Goal: Task Accomplishment & Management: Manage account settings

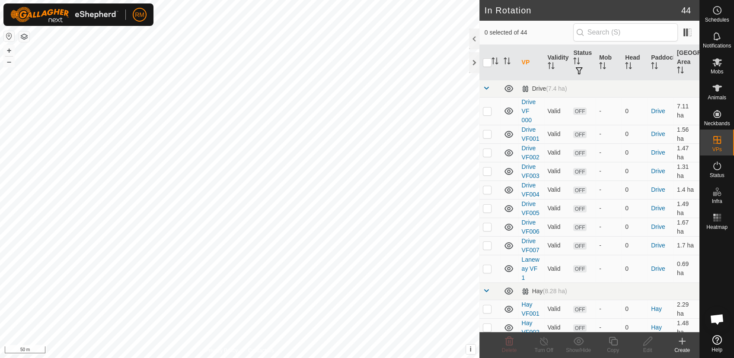
scroll to position [740, 0]
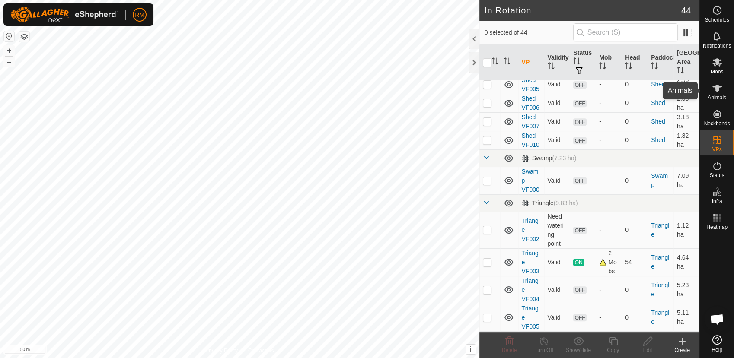
click at [714, 84] on icon at bounding box center [717, 88] width 10 height 10
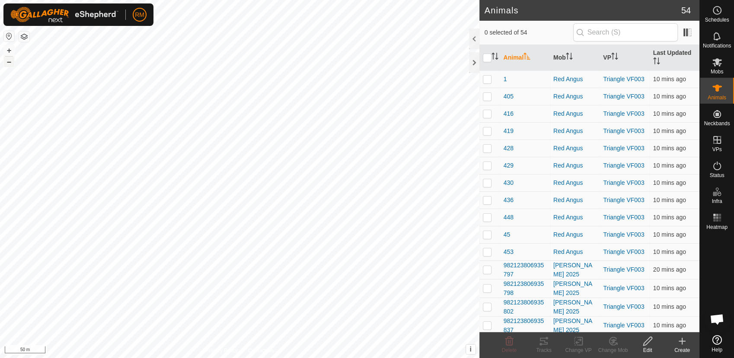
click at [8, 64] on button "–" at bounding box center [9, 62] width 10 height 10
checkbox input "true"
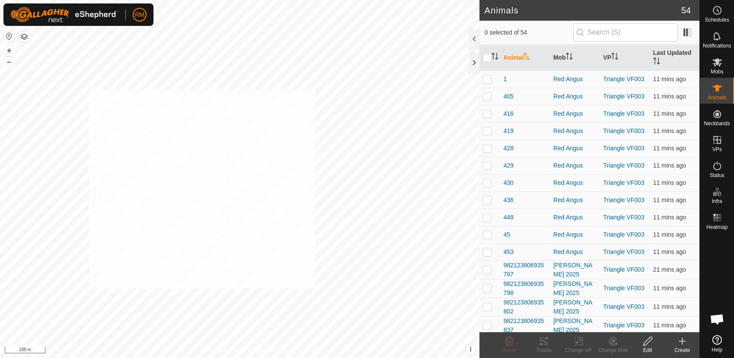
checkbox input "true"
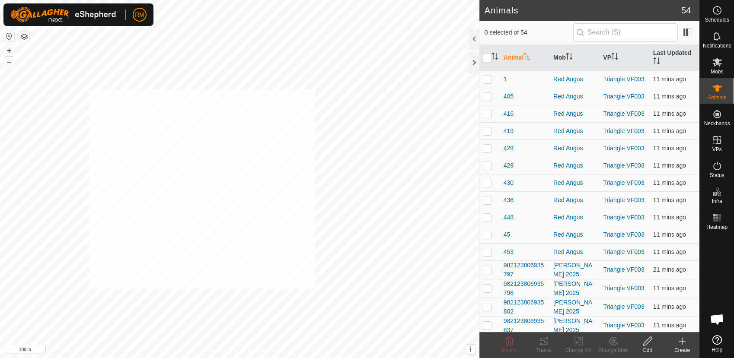
checkbox input "true"
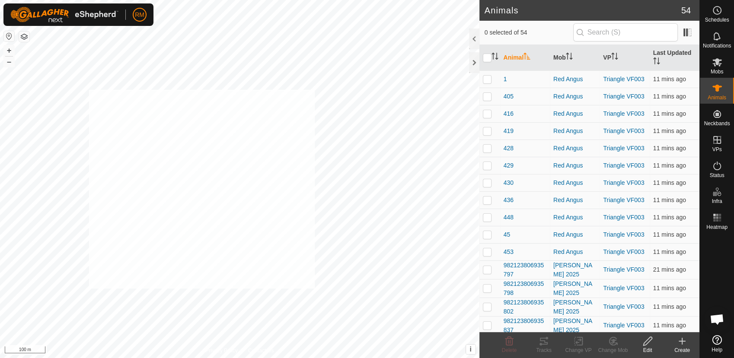
checkbox input "true"
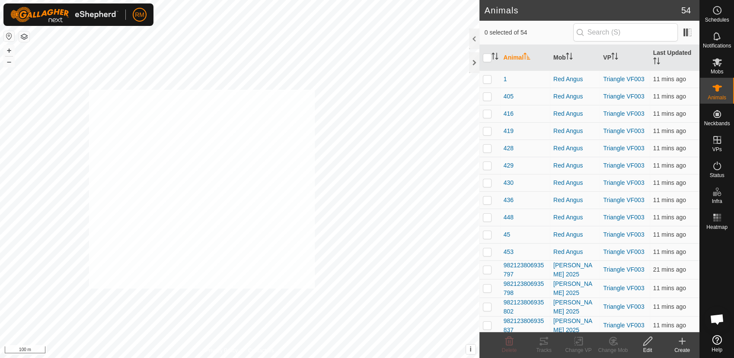
checkbox input "true"
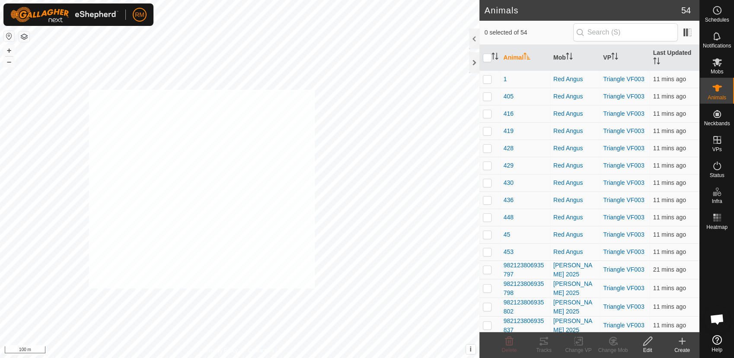
checkbox input "true"
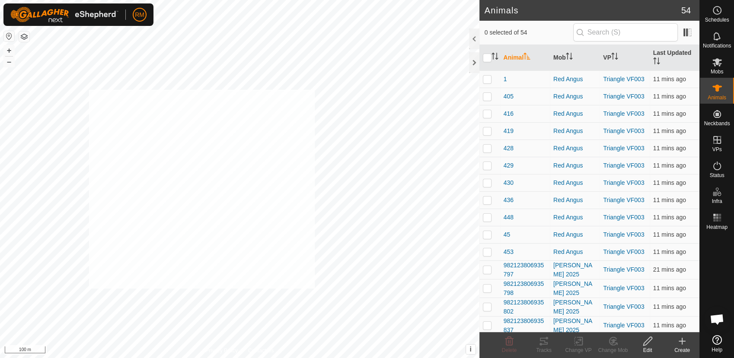
checkbox input "true"
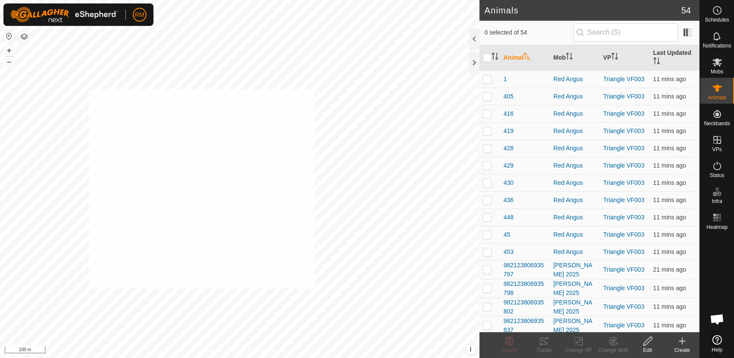
checkbox input "true"
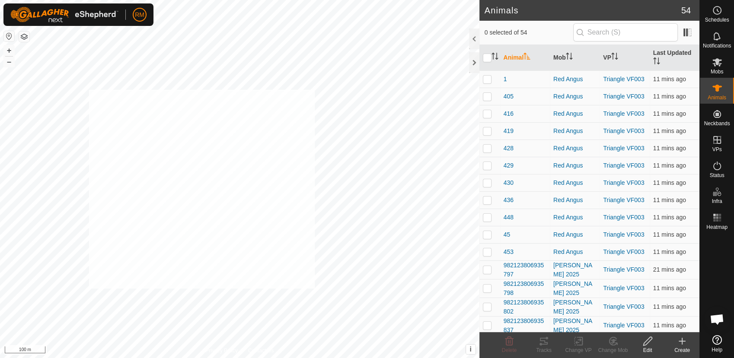
checkbox input "true"
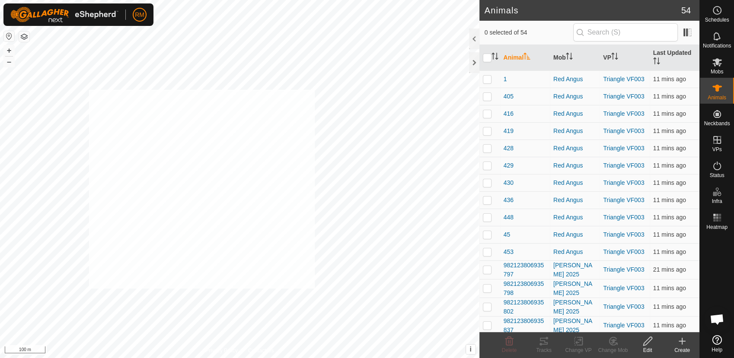
checkbox input "true"
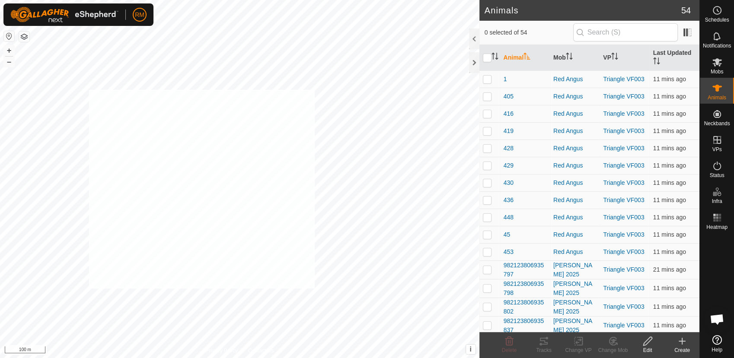
checkbox input "true"
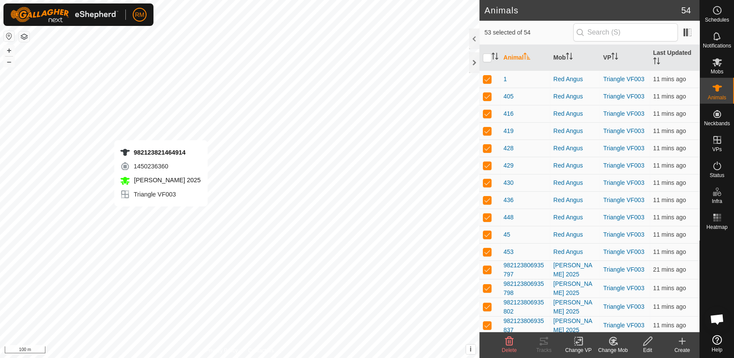
checkbox input "false"
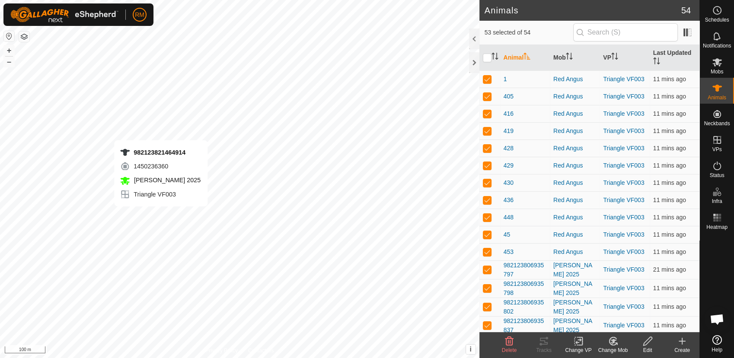
checkbox input "false"
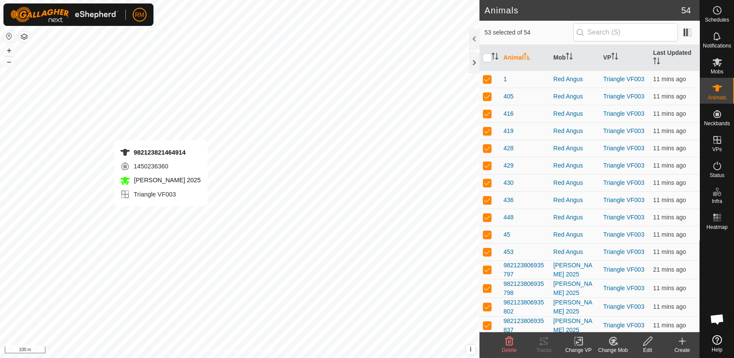
checkbox input "false"
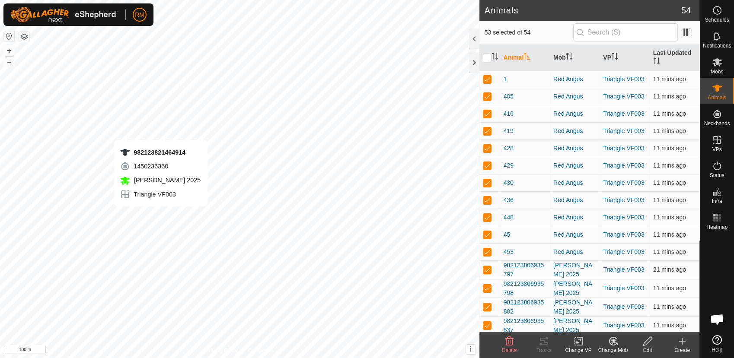
checkbox input "false"
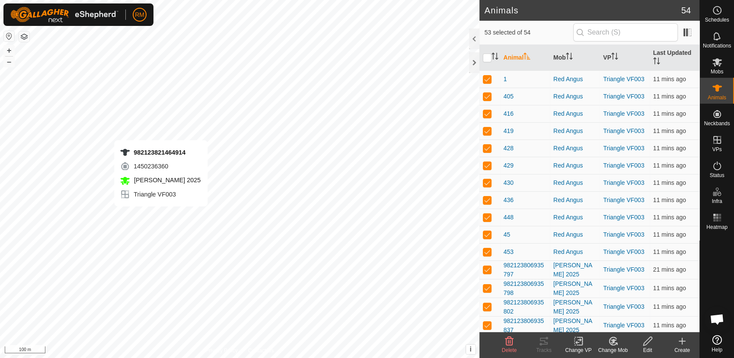
checkbox input "false"
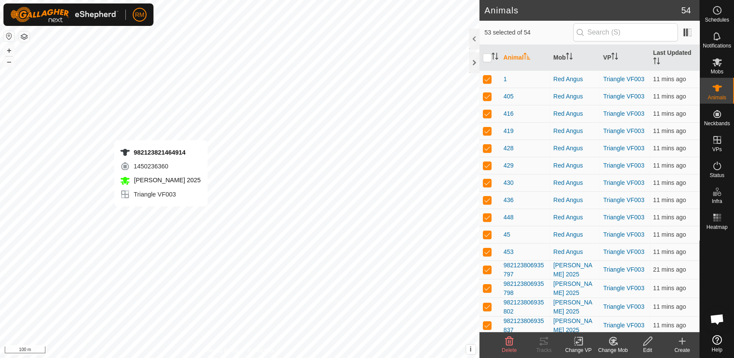
checkbox input "false"
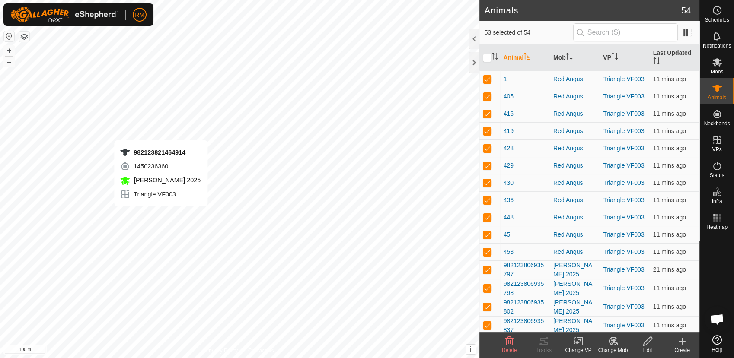
checkbox input "false"
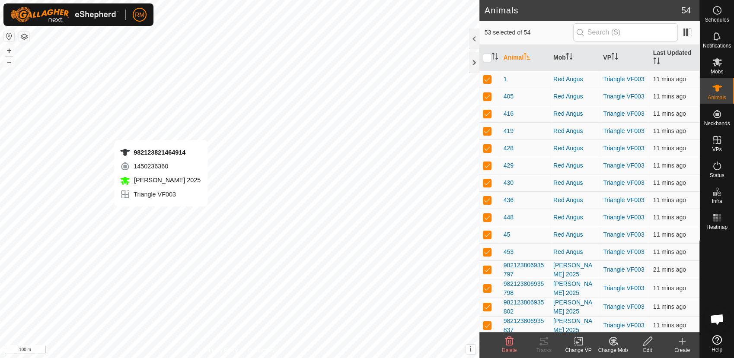
checkbox input "false"
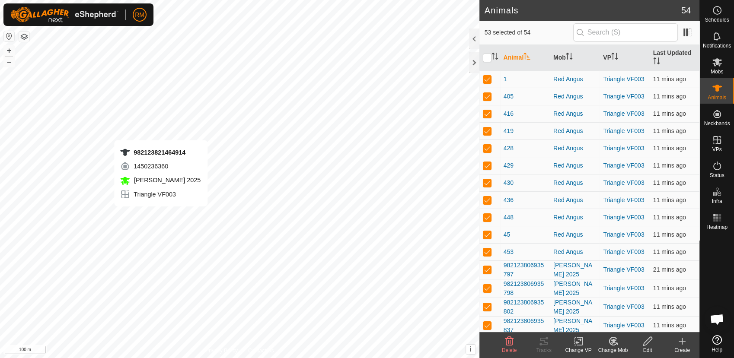
checkbox input "false"
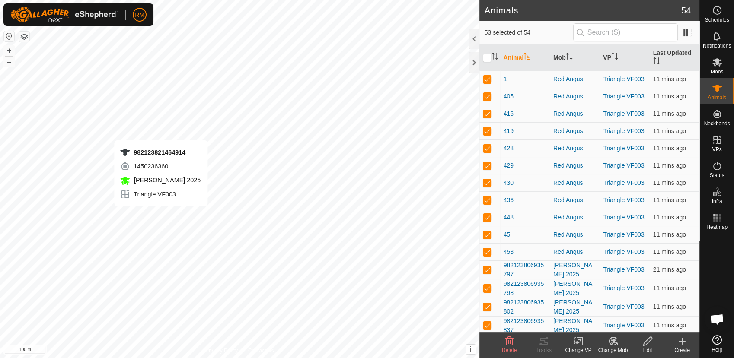
checkbox input "false"
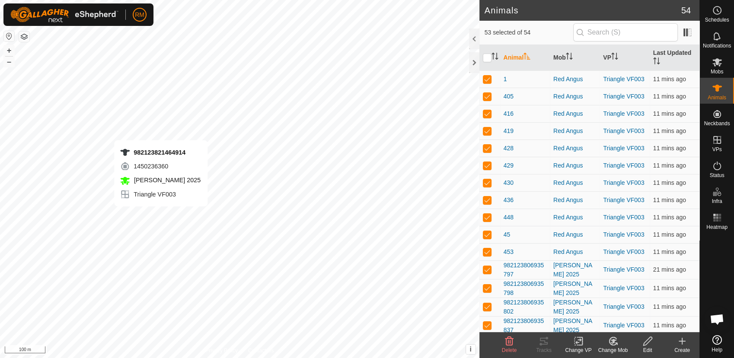
checkbox input "false"
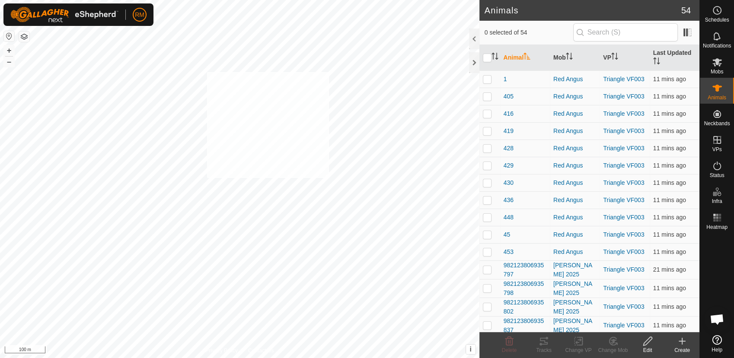
checkbox input "true"
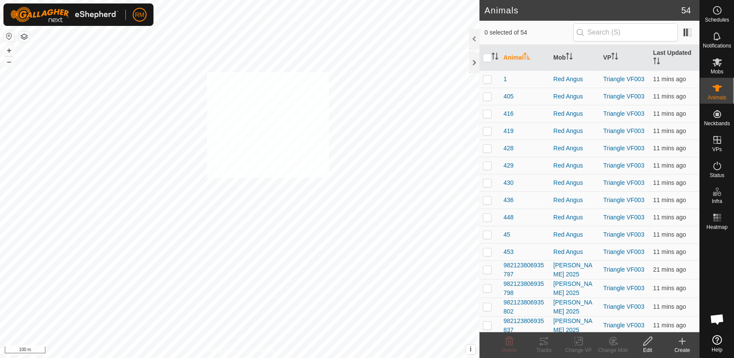
checkbox input "true"
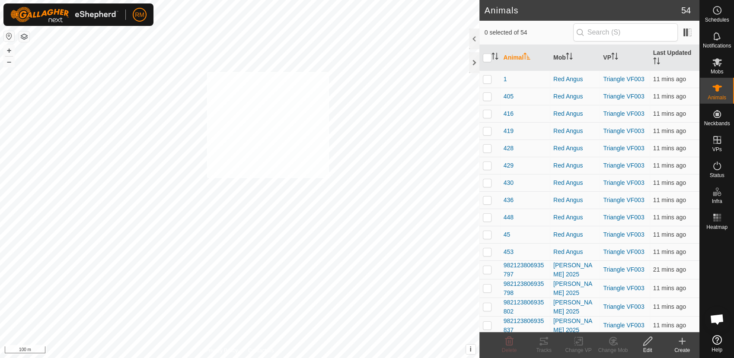
checkbox input "true"
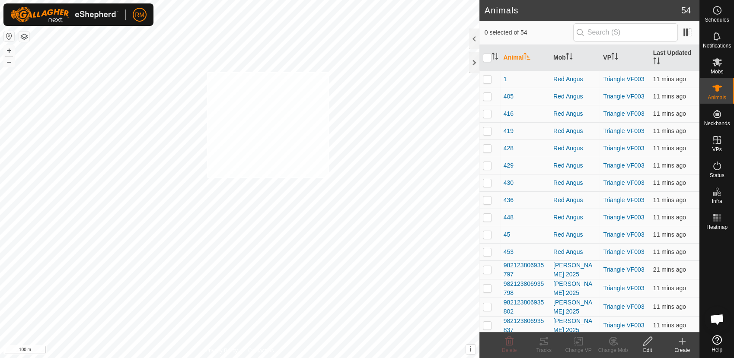
checkbox input "true"
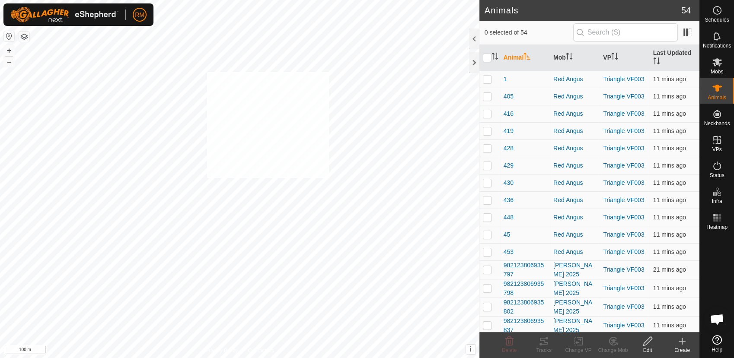
checkbox input "true"
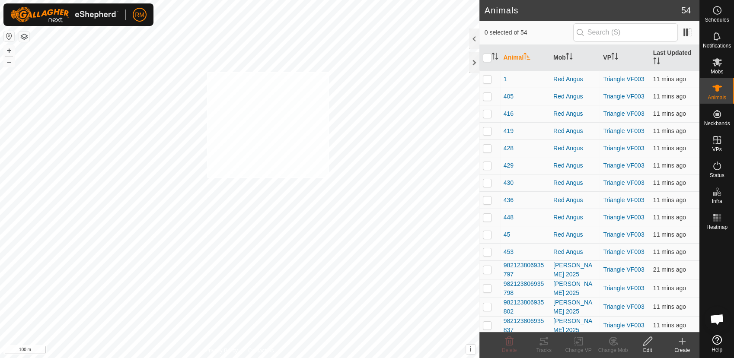
checkbox input "true"
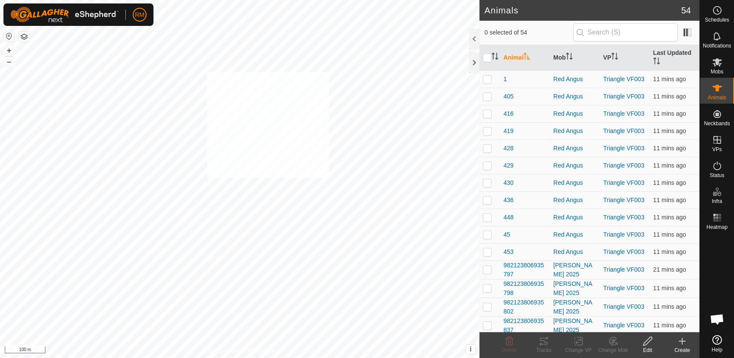
checkbox input "true"
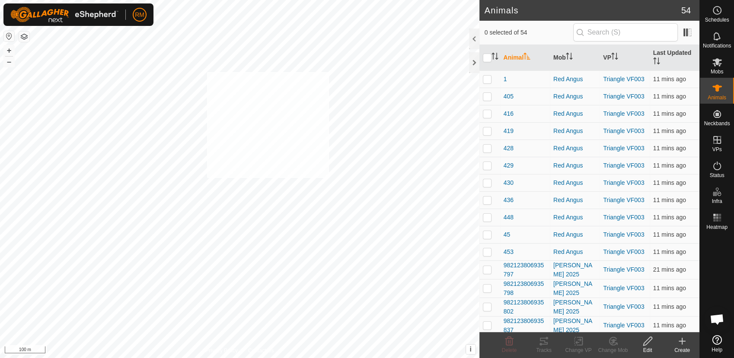
checkbox input "true"
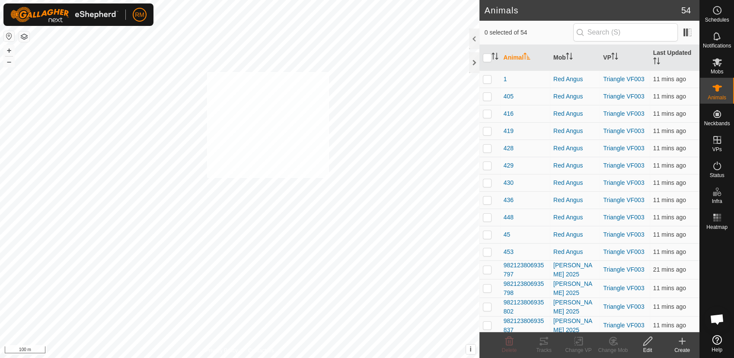
checkbox input "true"
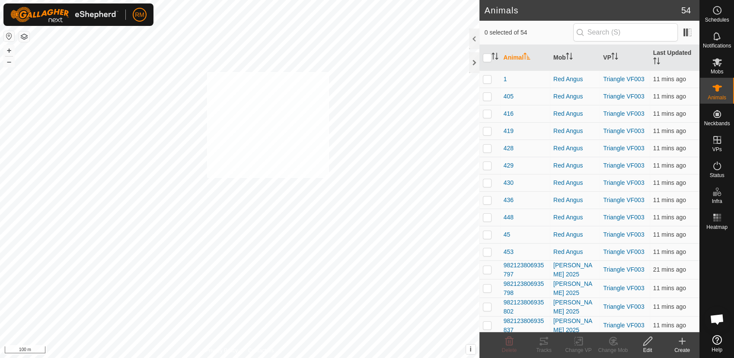
checkbox input "true"
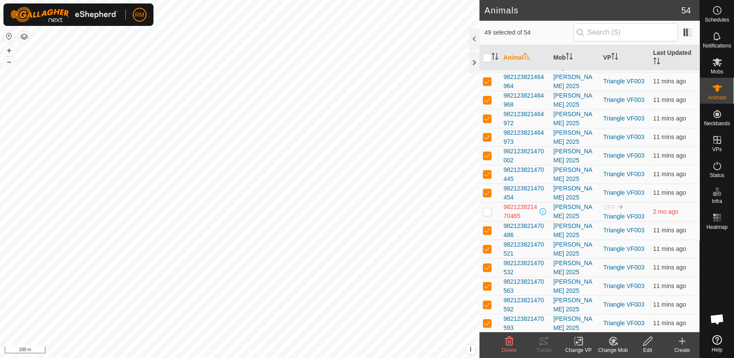
scroll to position [615, 0]
click at [486, 211] on p-checkbox at bounding box center [487, 212] width 9 height 7
checkbox input "false"
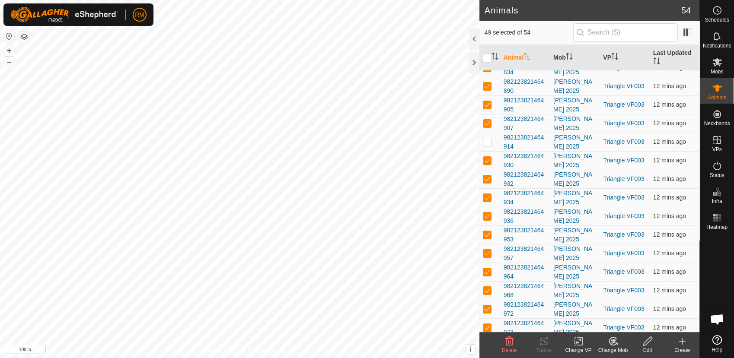
scroll to position [411, 0]
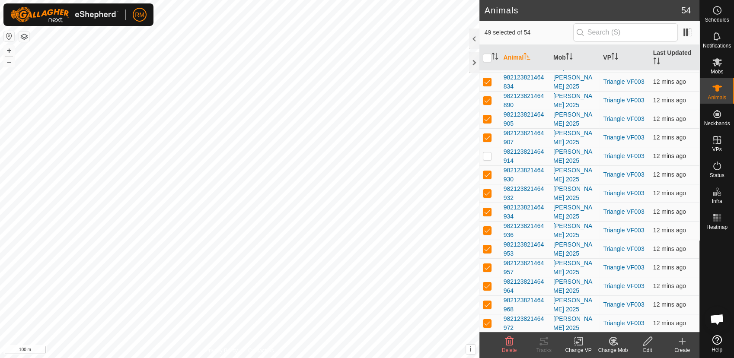
click at [491, 155] on td at bounding box center [489, 156] width 21 height 19
checkbox input "false"
click at [487, 55] on input "checkbox" at bounding box center [487, 58] width 9 height 9
checkbox input "true"
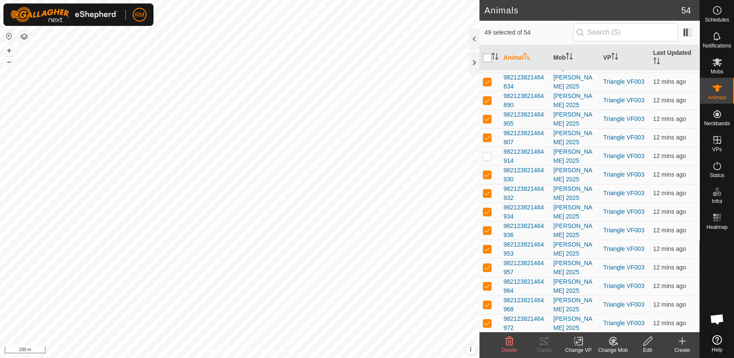
checkbox input "true"
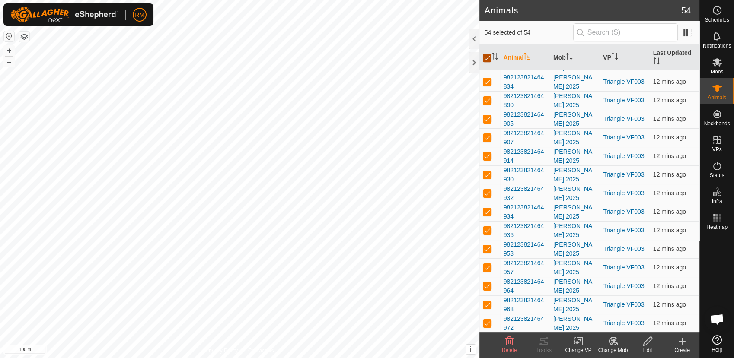
click at [487, 55] on input "checkbox" at bounding box center [487, 58] width 9 height 9
checkbox input "false"
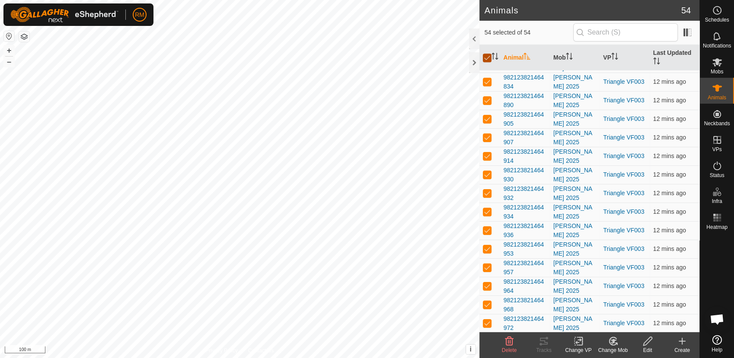
checkbox input "false"
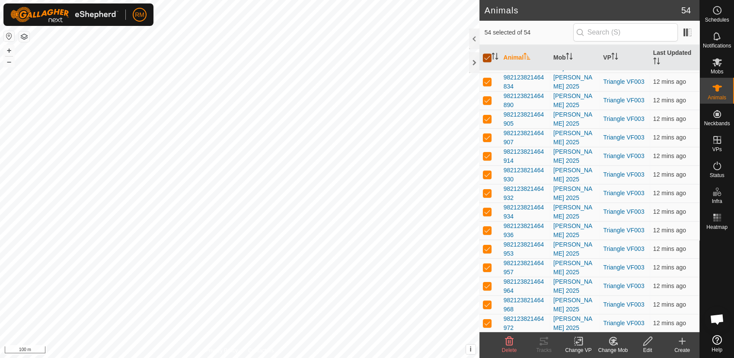
checkbox input "false"
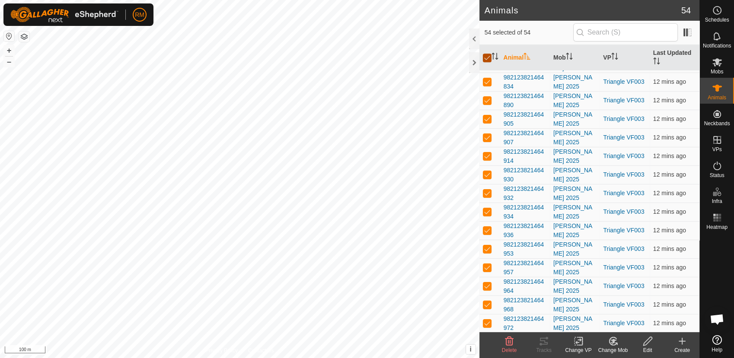
checkbox input "false"
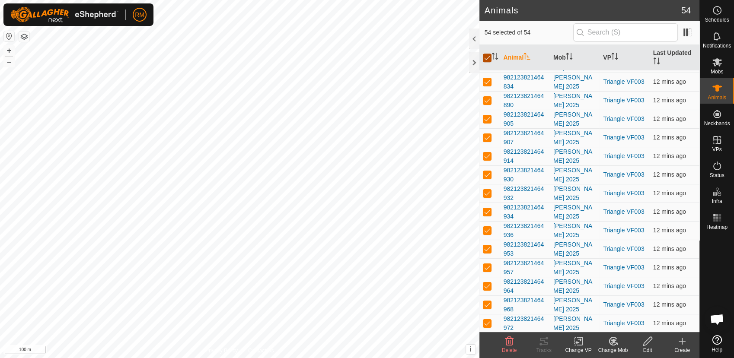
checkbox input "false"
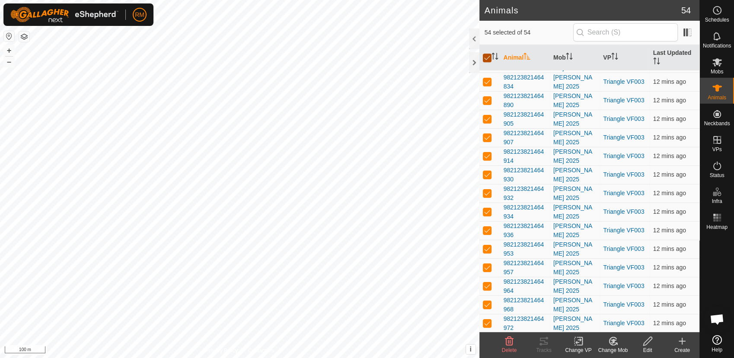
checkbox input "false"
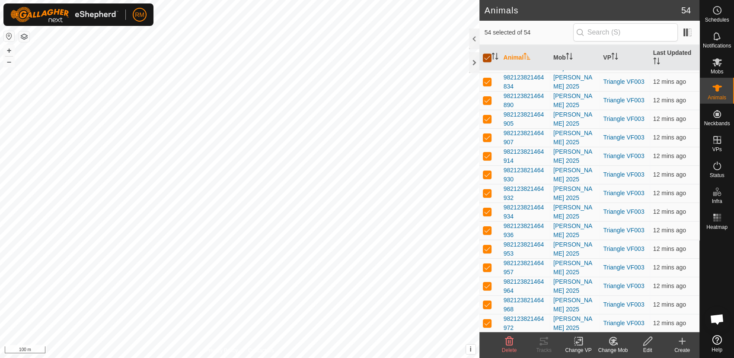
checkbox input "false"
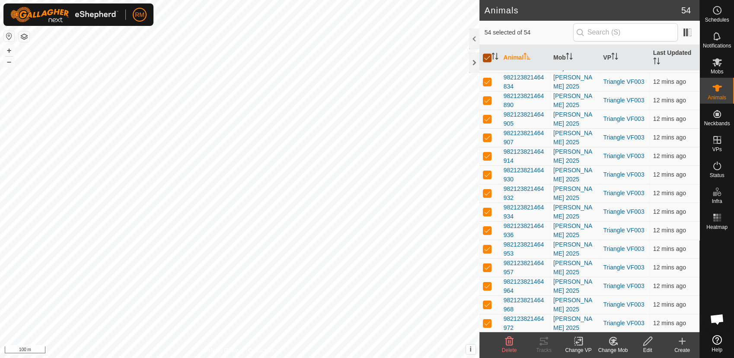
checkbox input "false"
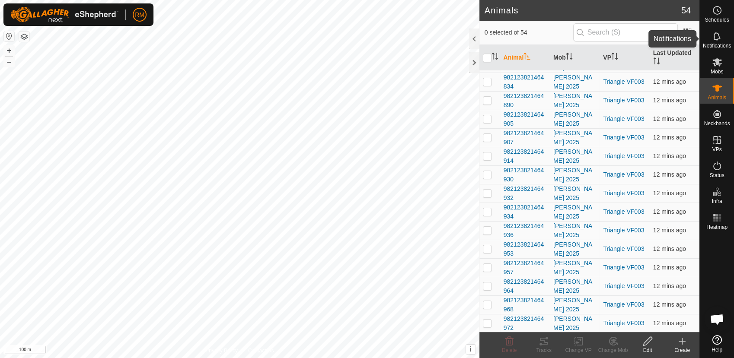
click at [715, 40] on icon at bounding box center [716, 36] width 7 height 8
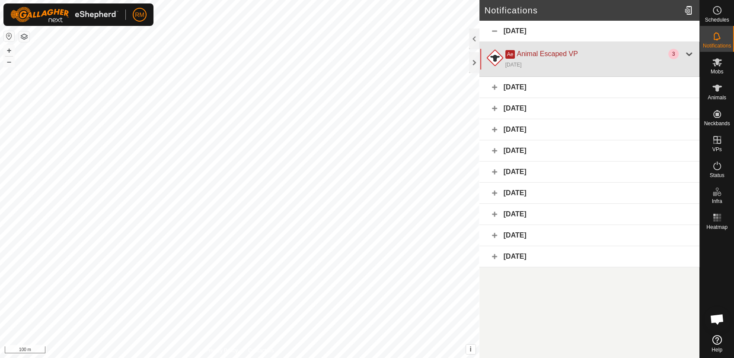
click at [686, 54] on div at bounding box center [689, 54] width 10 height 10
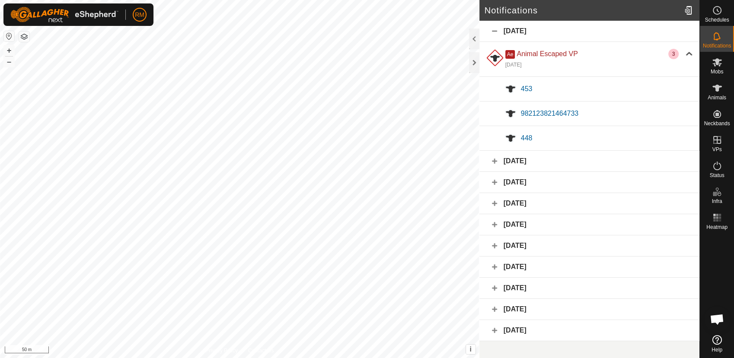
click at [680, 162] on div "[DATE]" at bounding box center [589, 161] width 220 height 21
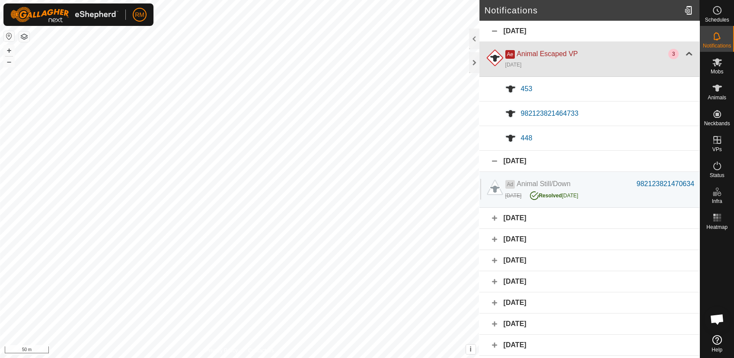
click at [667, 62] on div "[DATE]" at bounding box center [599, 64] width 189 height 10
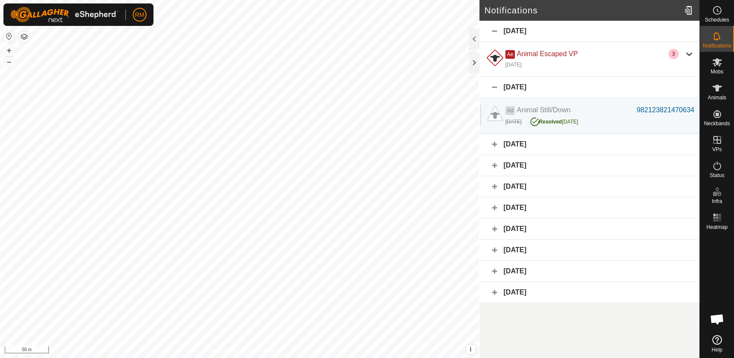
click at [661, 183] on div "[DATE]" at bounding box center [589, 186] width 220 height 21
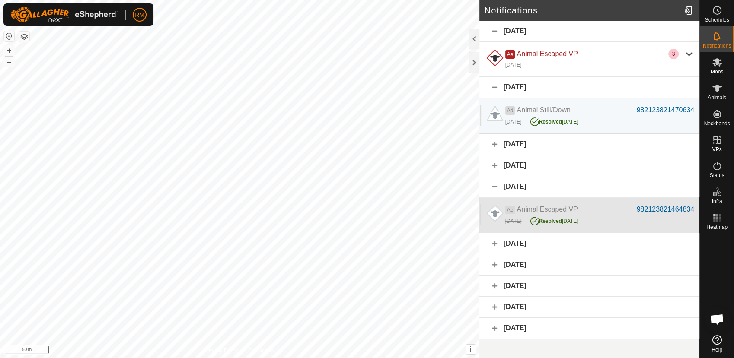
drag, startPoint x: 629, startPoint y: 208, endPoint x: 638, endPoint y: 198, distance: 12.9
click at [638, 198] on div "Ae Animal Escaped VP 982123821464834 [DATE] Resolved [DATE]" at bounding box center [589, 216] width 220 height 36
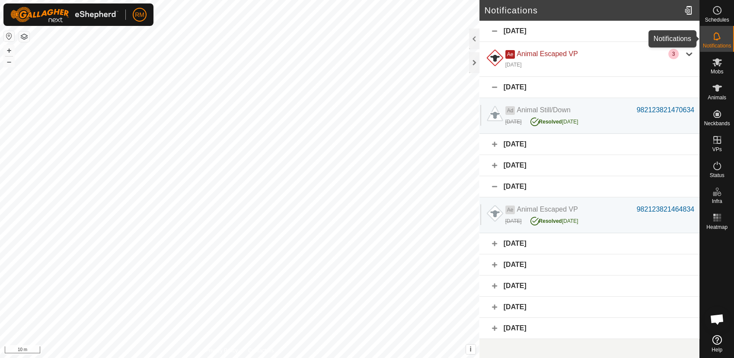
click at [710, 36] on es-notification-svg-icon at bounding box center [717, 36] width 16 height 14
click at [721, 89] on icon at bounding box center [717, 88] width 10 height 10
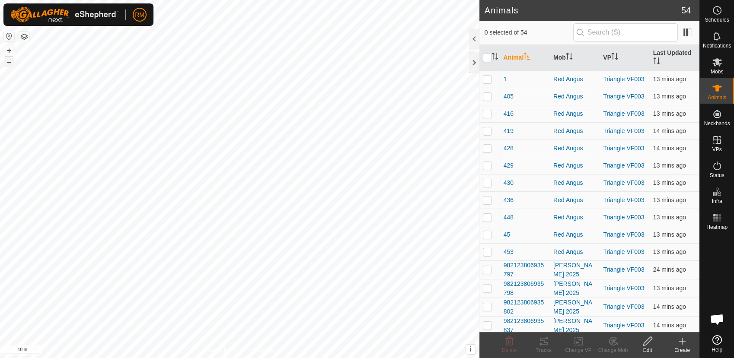
click at [11, 63] on button "–" at bounding box center [9, 62] width 10 height 10
